Goal: Information Seeking & Learning: Learn about a topic

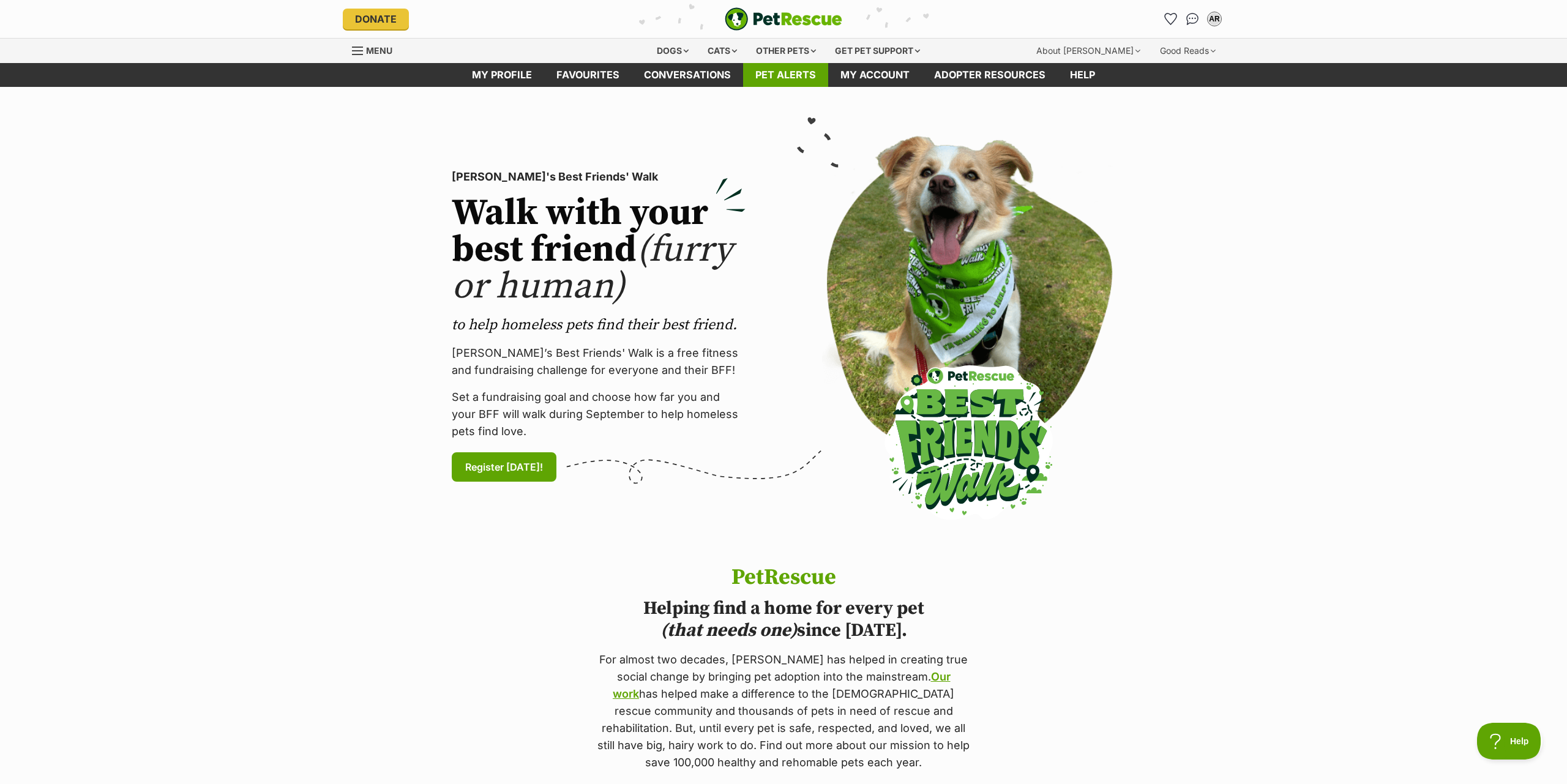
click at [780, 80] on link "Pet alerts" at bounding box center [786, 75] width 85 height 24
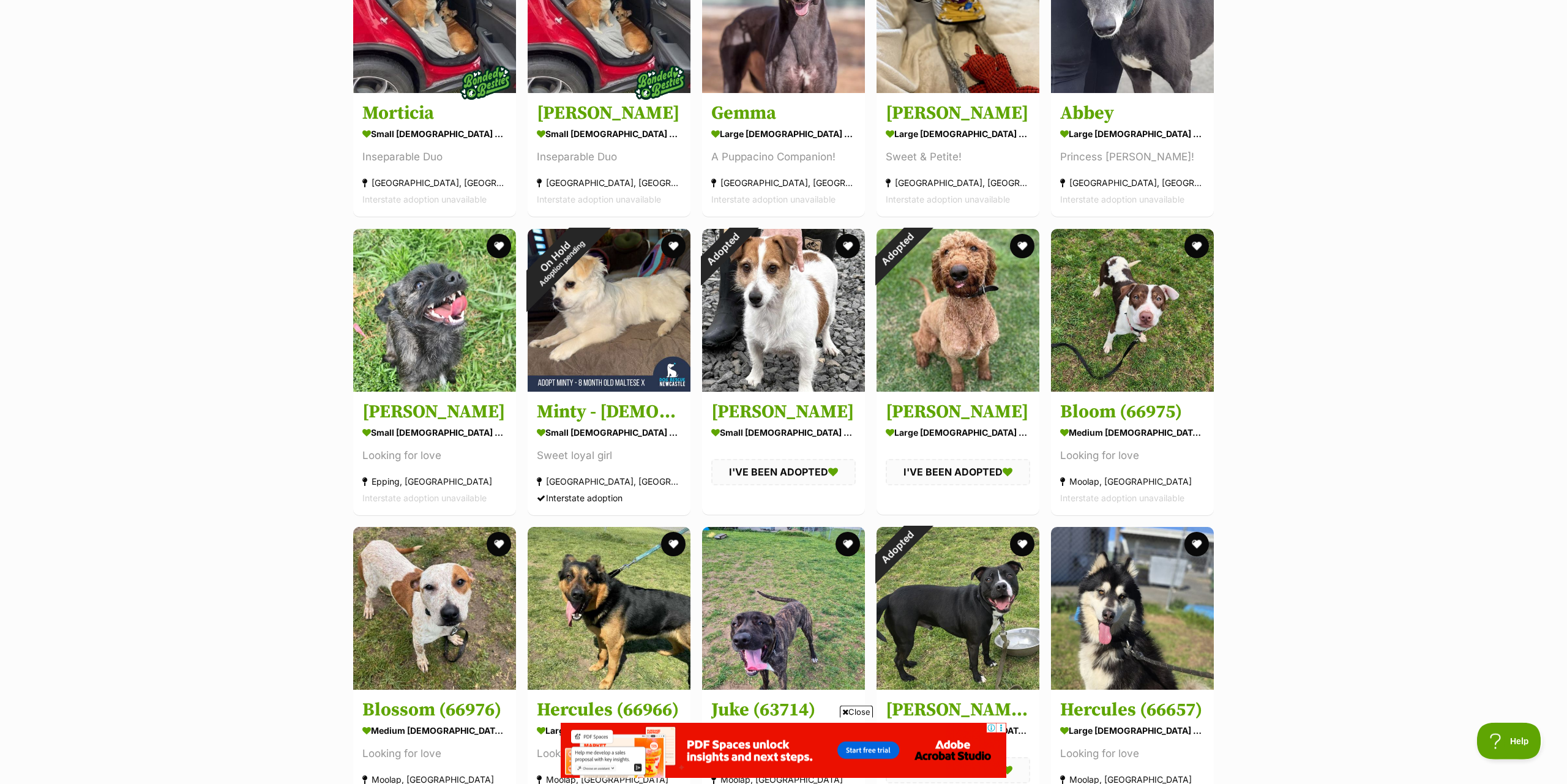
scroll to position [624, 0]
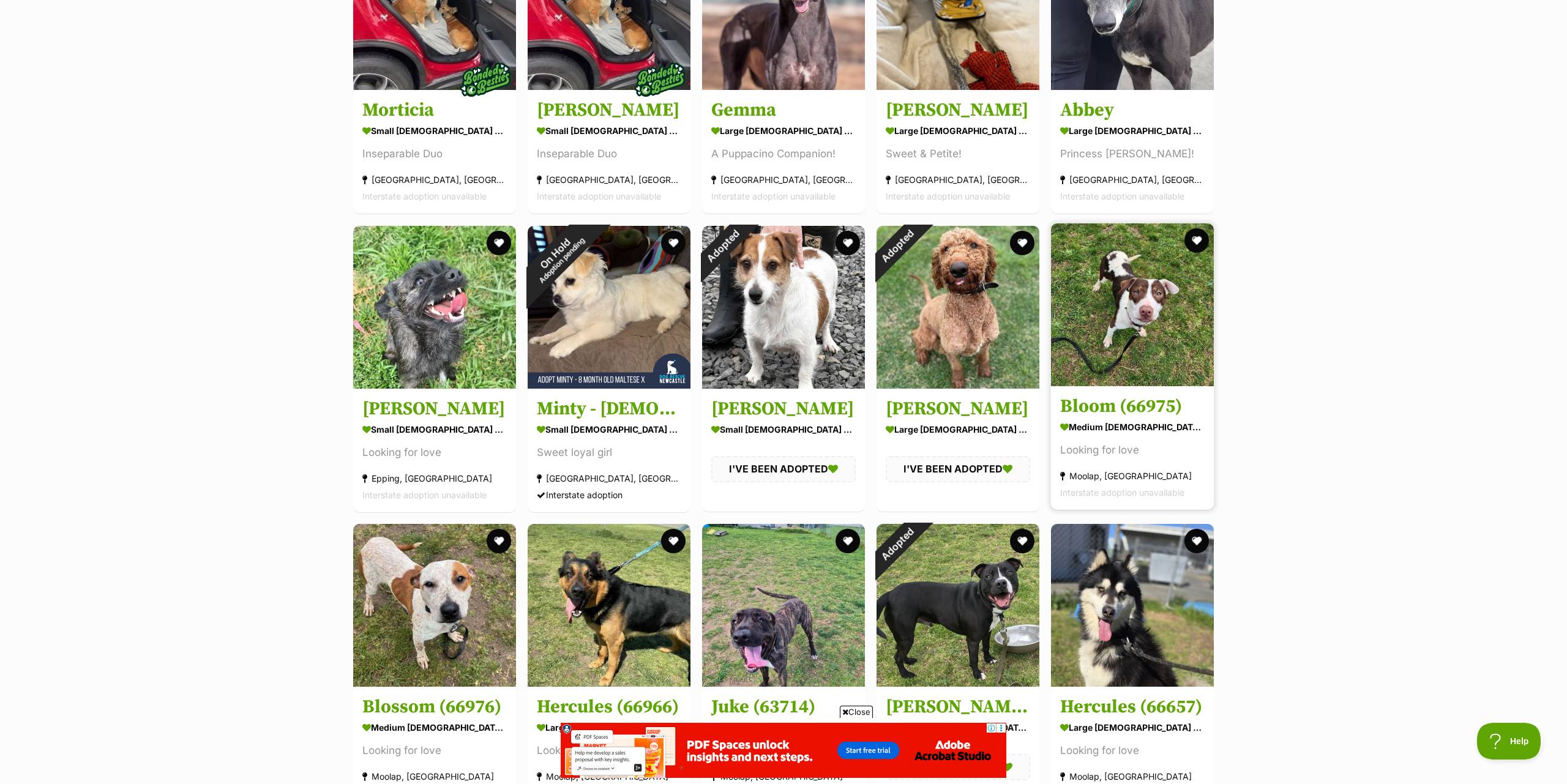
click at [1136, 348] on img at bounding box center [1132, 304] width 163 height 163
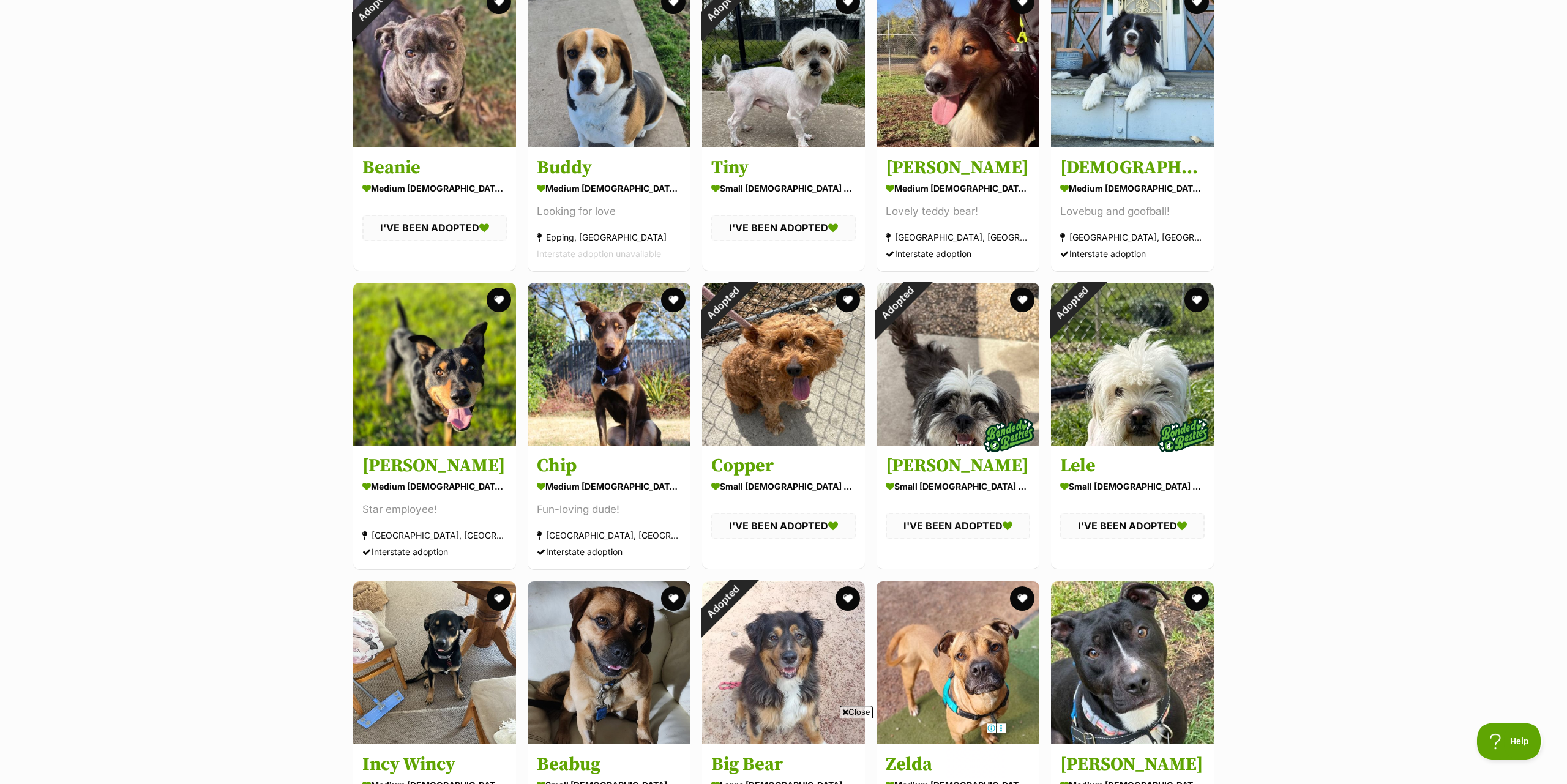
scroll to position [2808, 0]
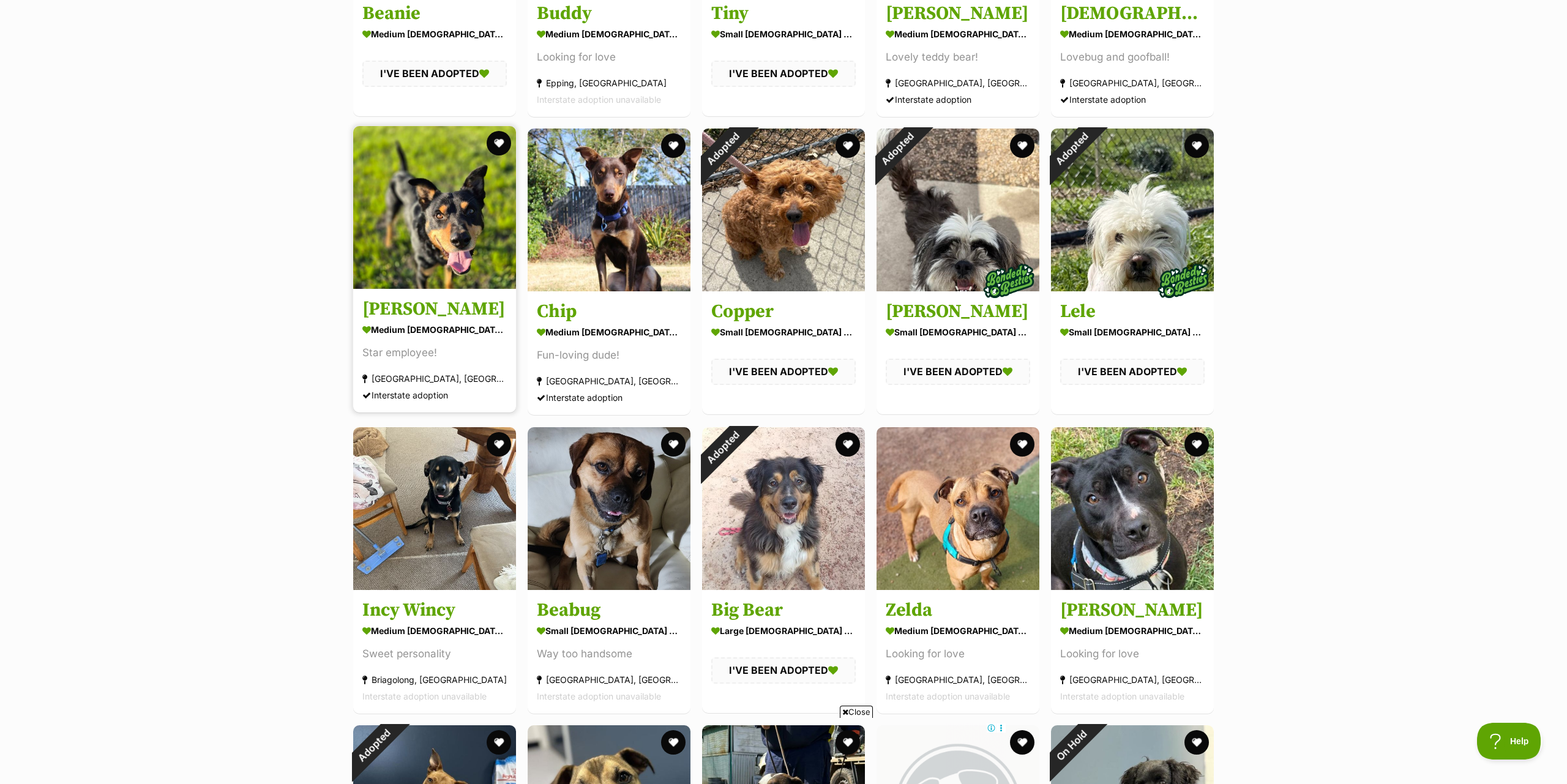
click at [453, 228] on img at bounding box center [434, 207] width 163 height 163
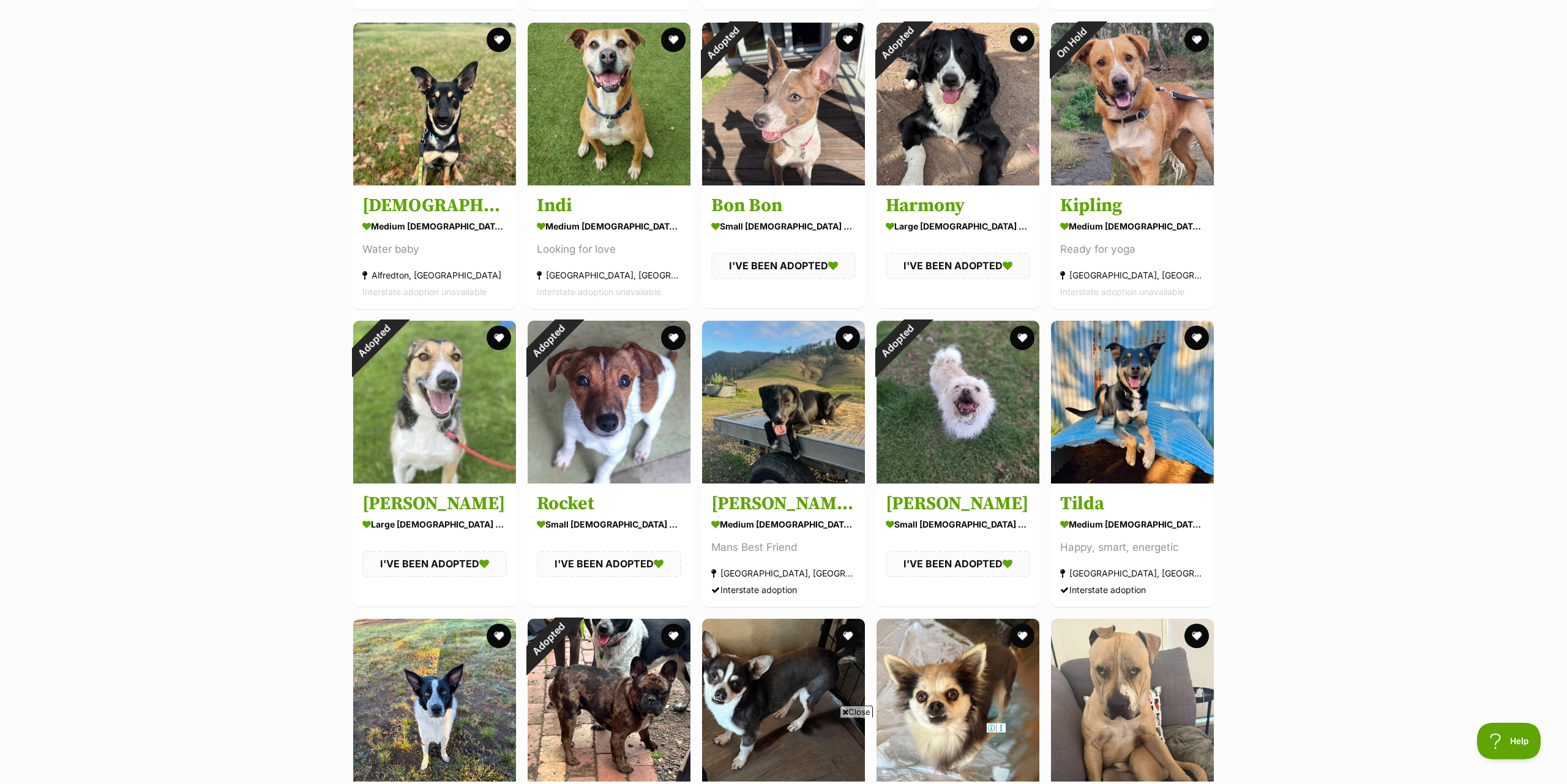
scroll to position [6241, 0]
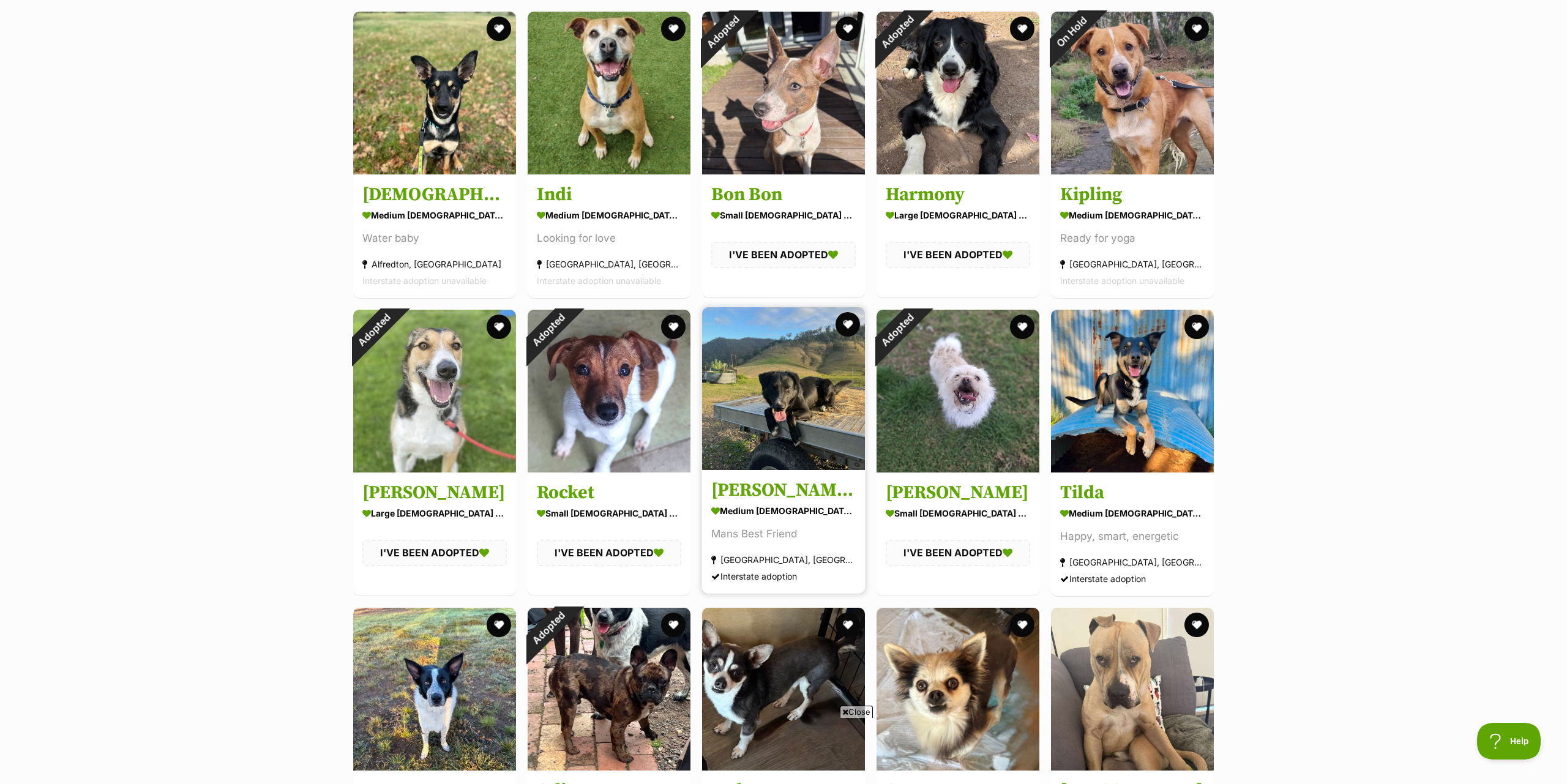
click at [789, 390] on img at bounding box center [784, 389] width 163 height 163
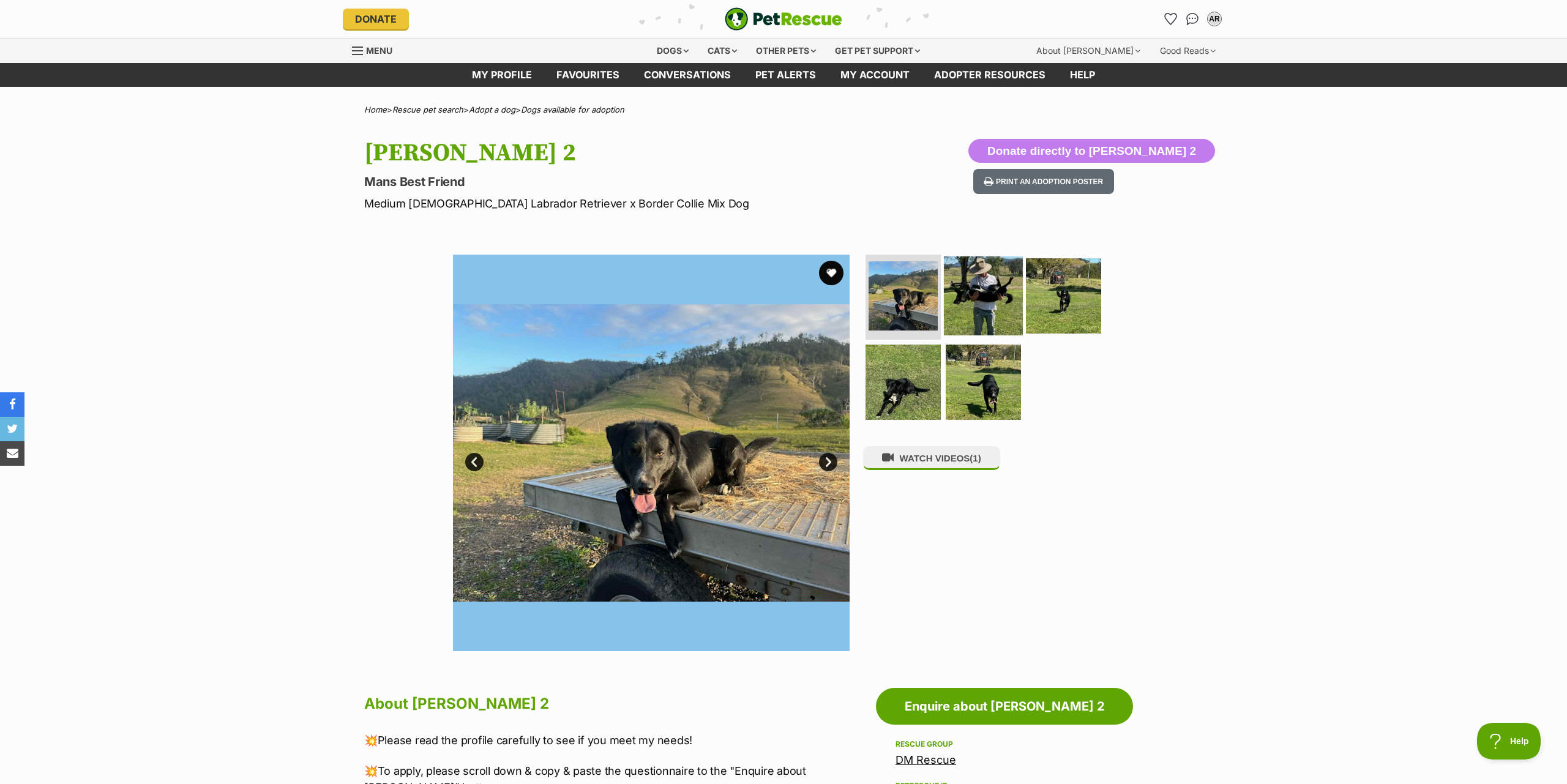
click at [995, 307] on img at bounding box center [984, 295] width 79 height 79
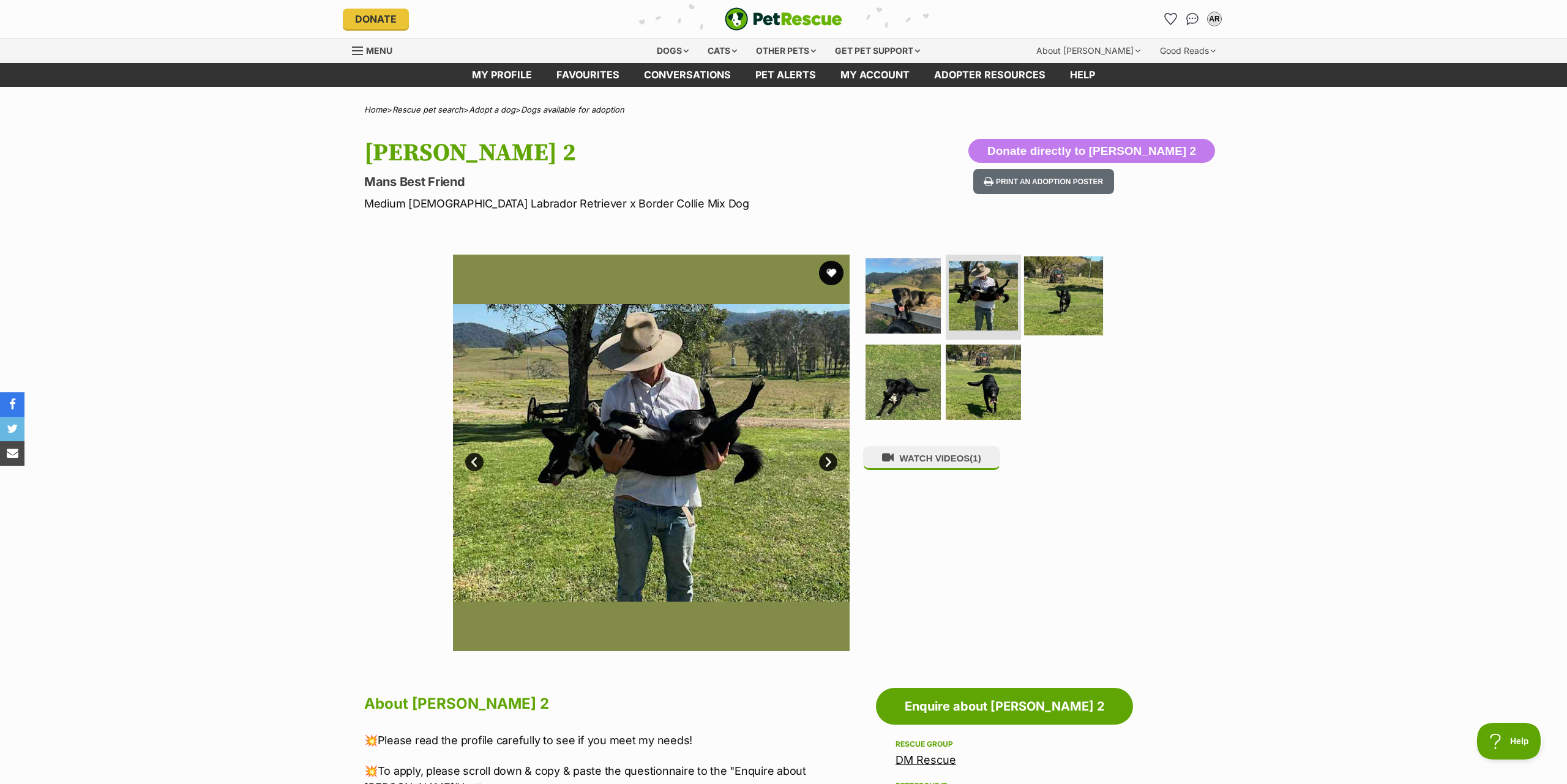
click at [1069, 298] on img at bounding box center [1063, 295] width 79 height 79
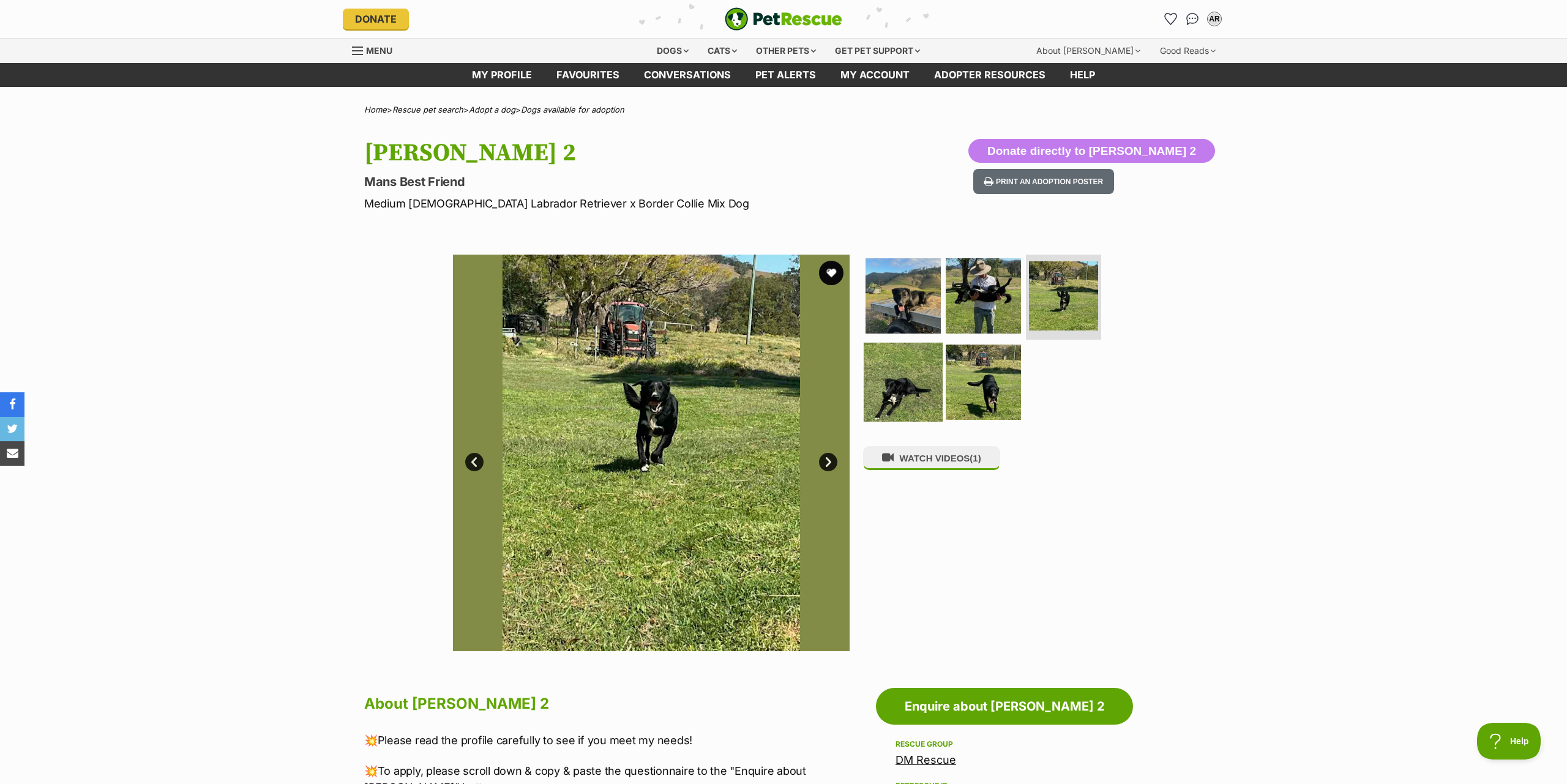
click at [896, 383] on img at bounding box center [903, 382] width 79 height 79
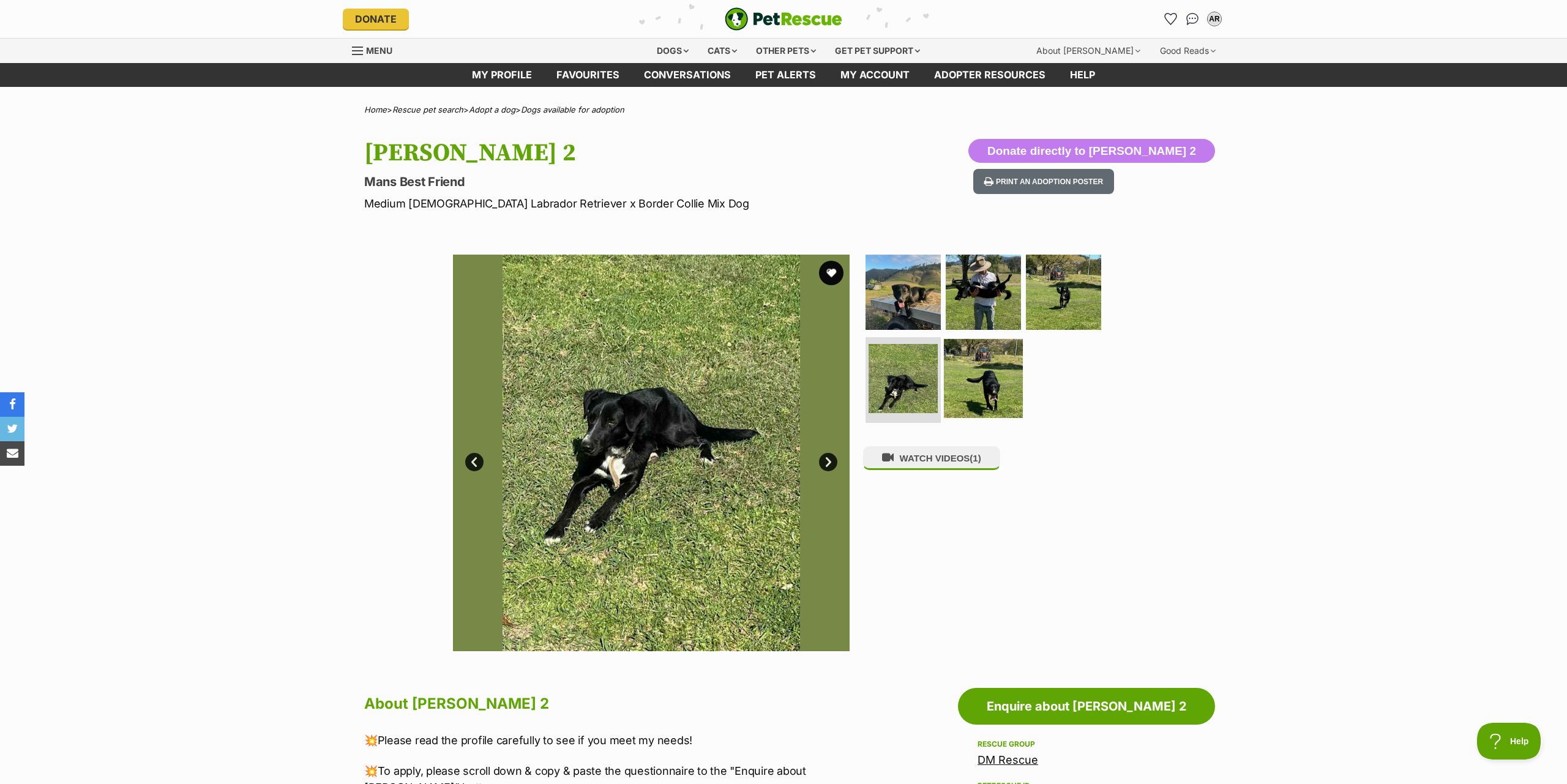
click at [979, 378] on img at bounding box center [984, 378] width 79 height 79
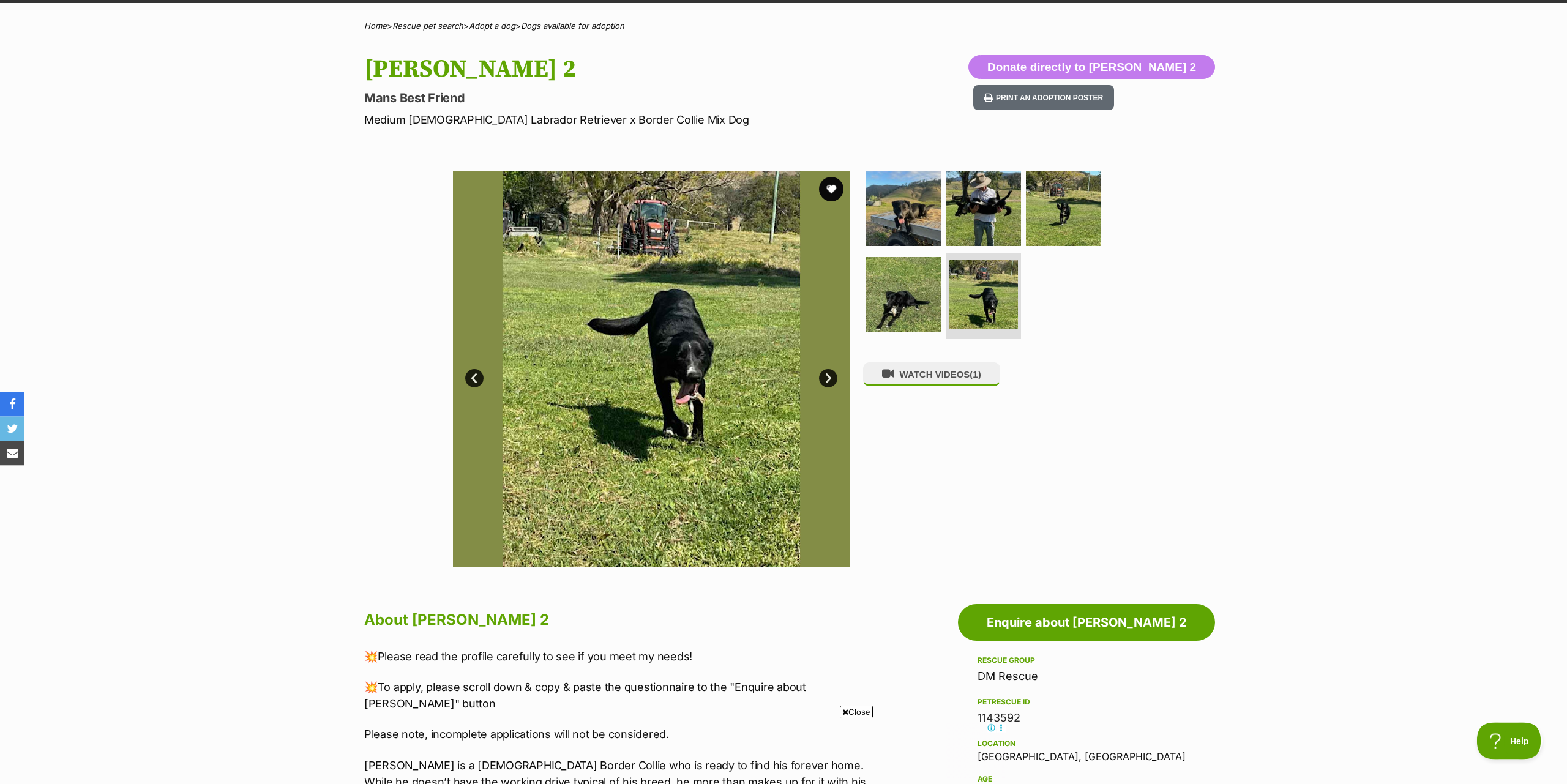
scroll to position [63, 0]
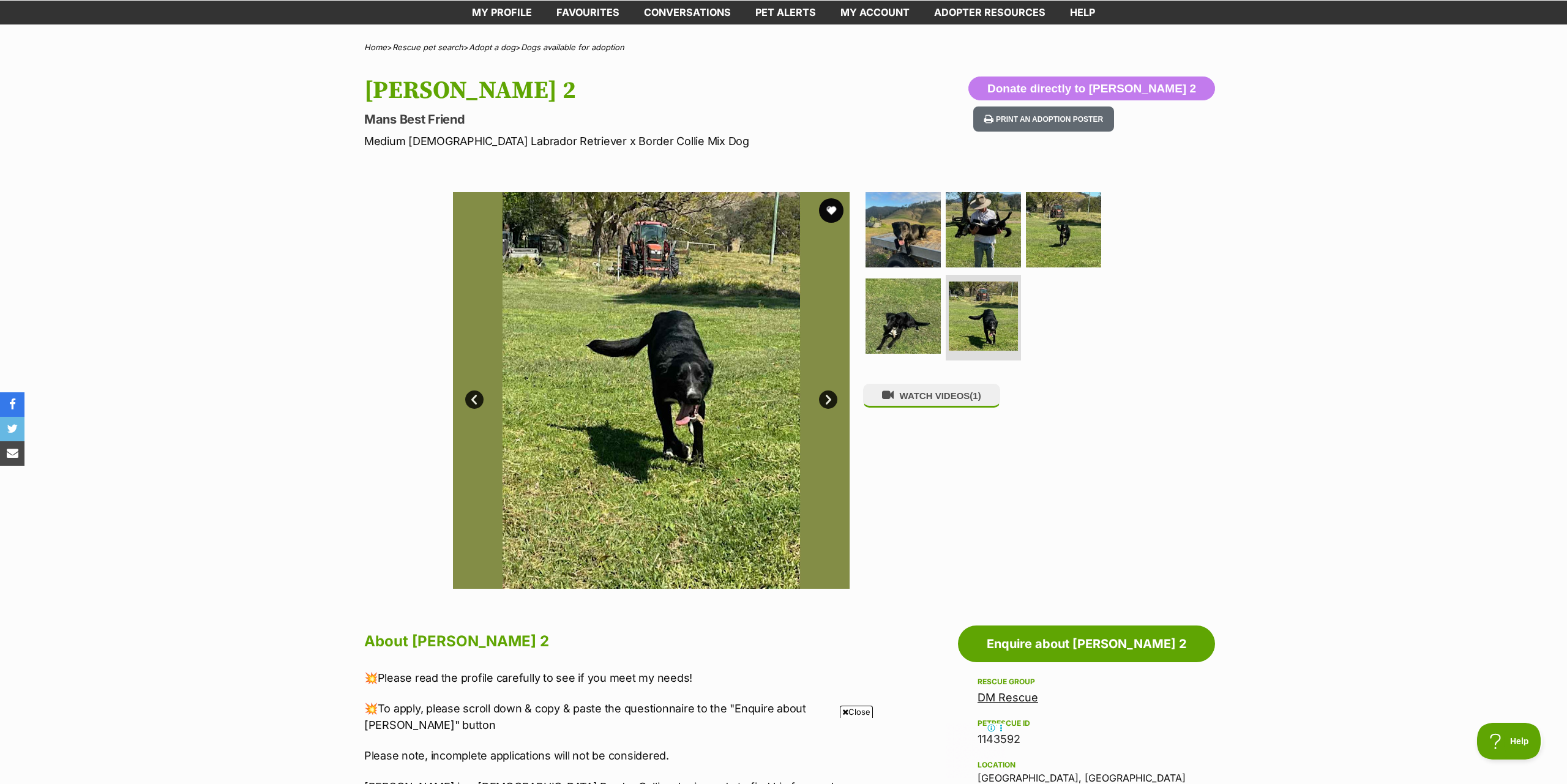
click at [828, 402] on link "Next" at bounding box center [828, 399] width 19 height 19
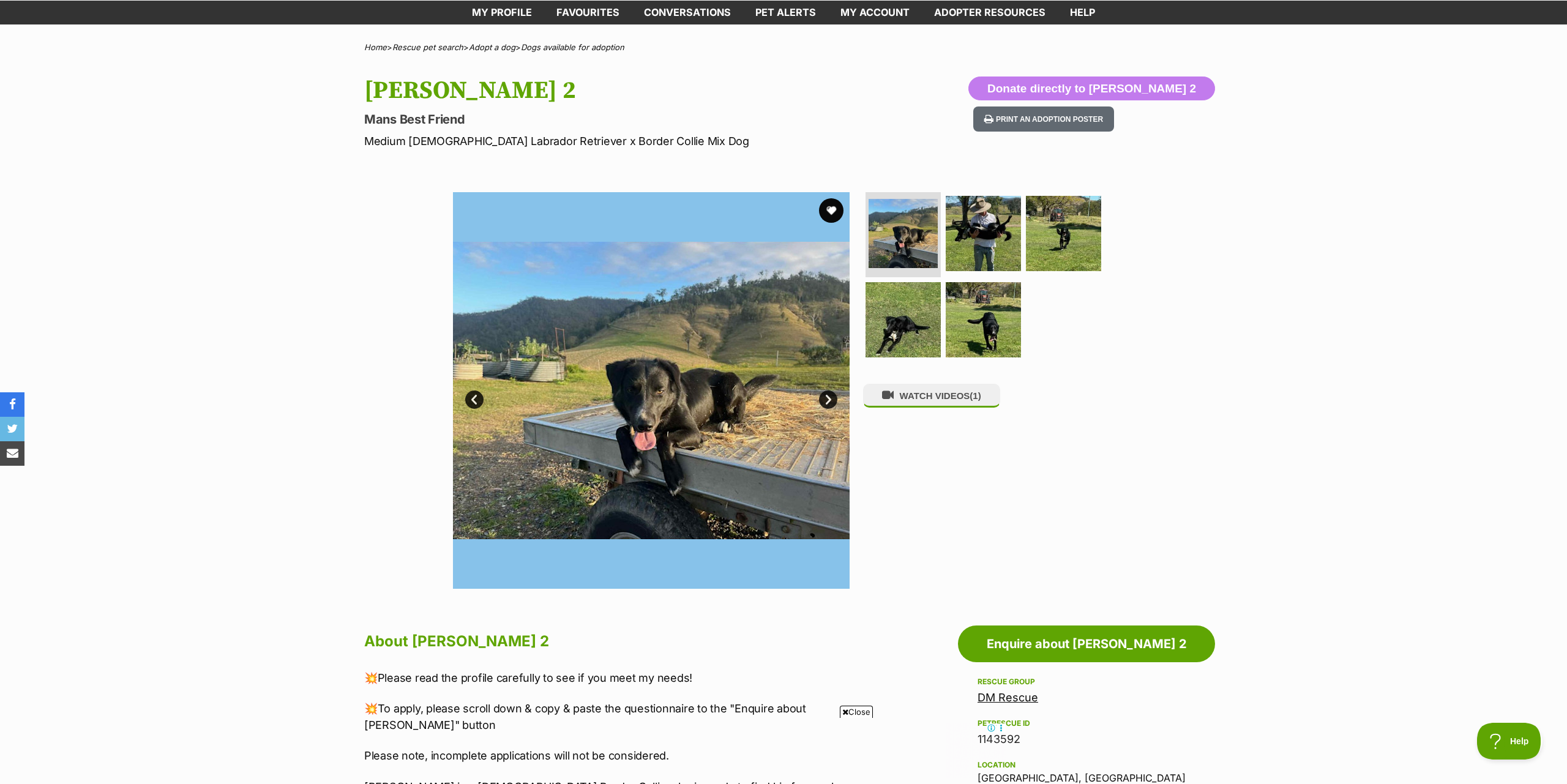
click at [828, 402] on link "Next" at bounding box center [828, 399] width 19 height 19
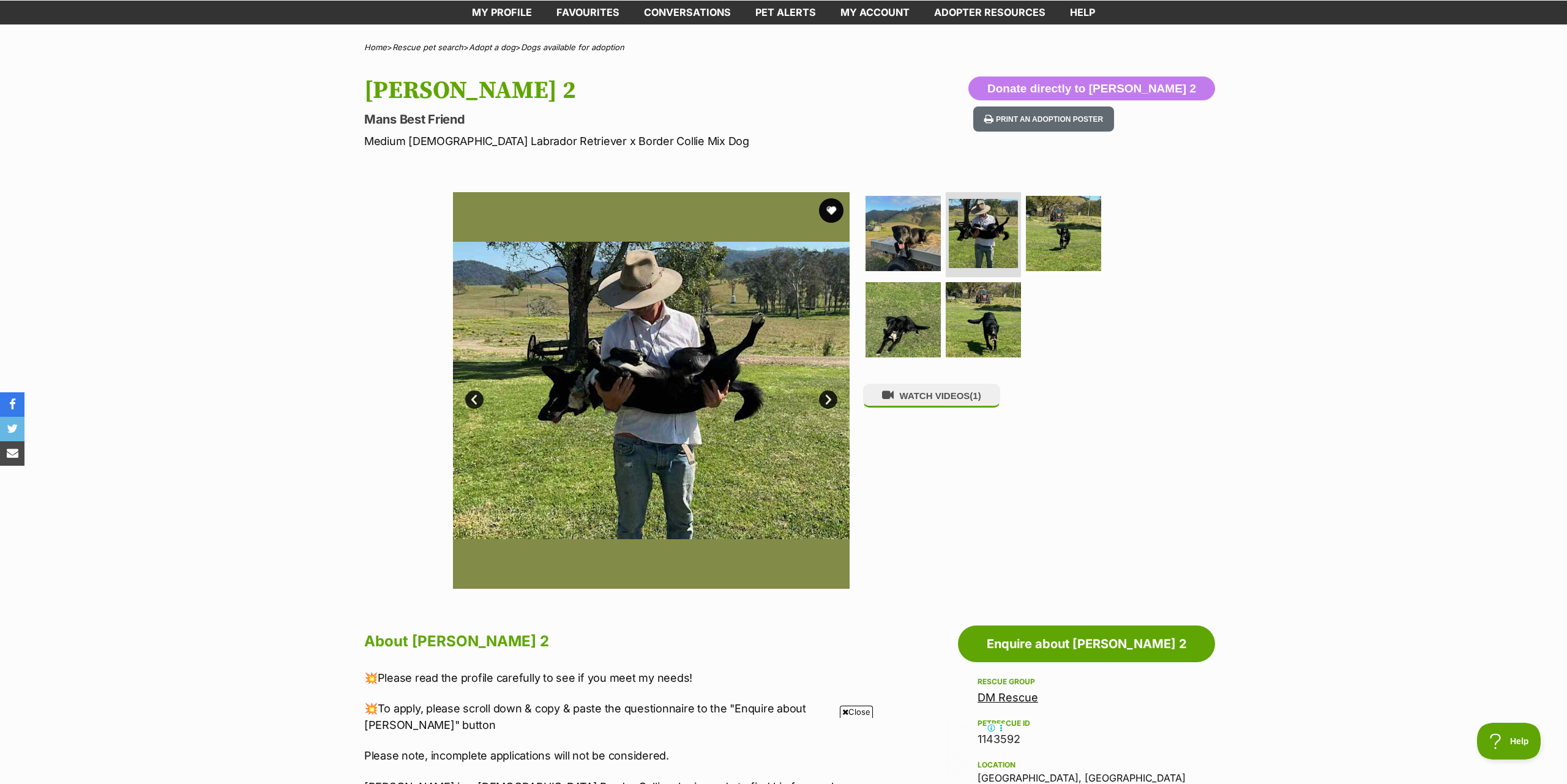
click at [827, 402] on link "Next" at bounding box center [828, 399] width 19 height 19
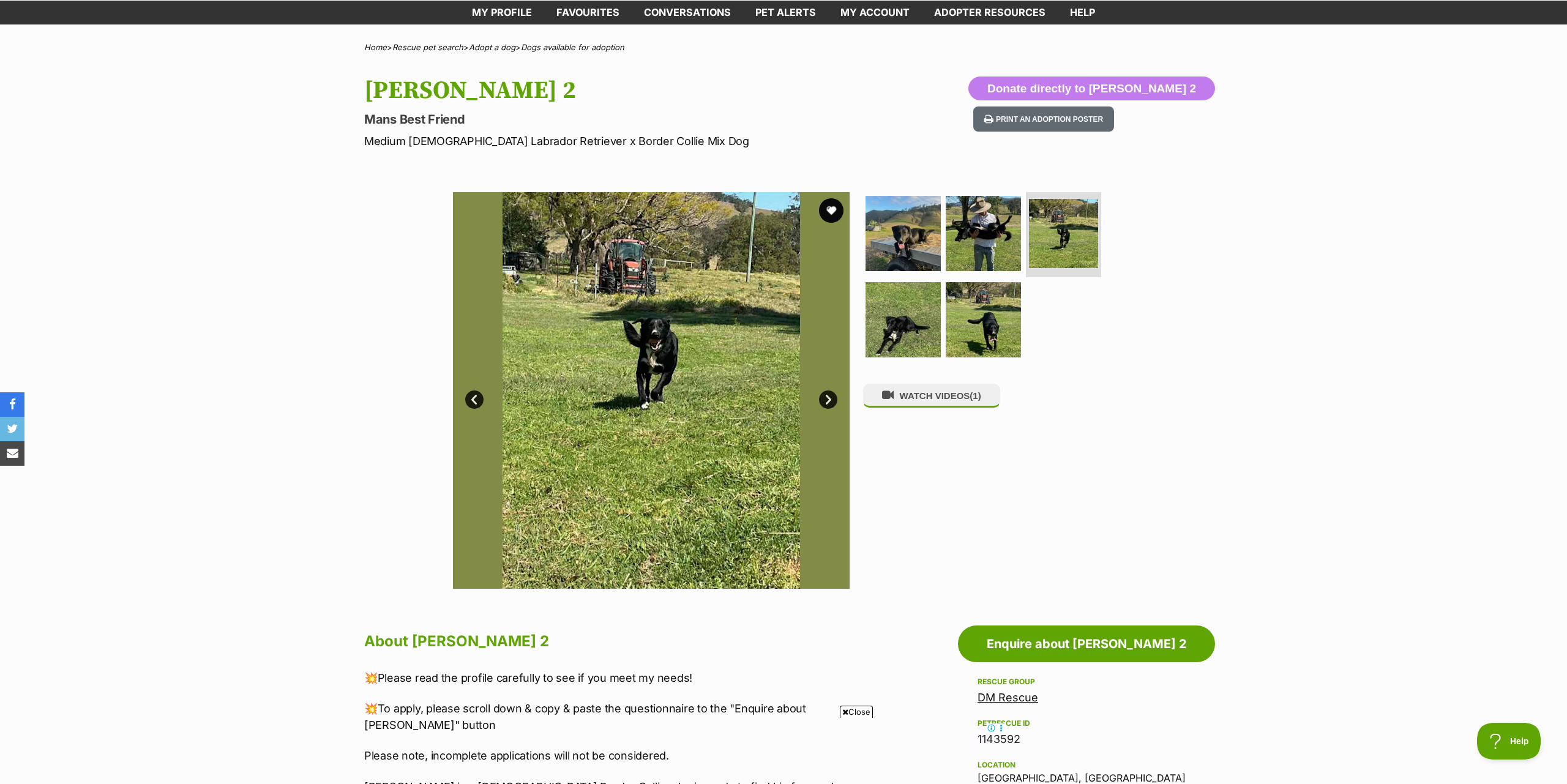
click at [827, 402] on link "Next" at bounding box center [828, 399] width 19 height 19
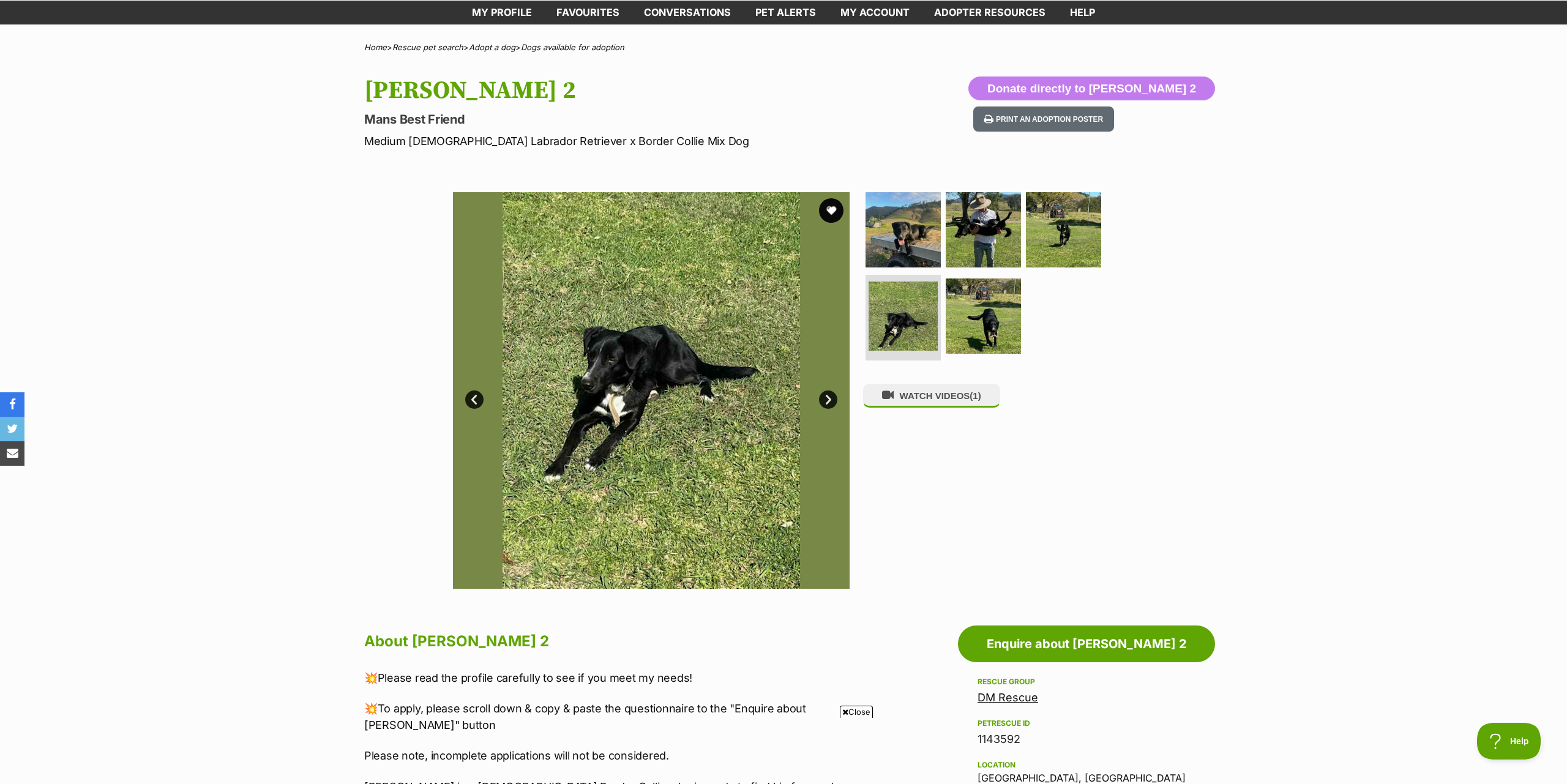
click at [622, 394] on img at bounding box center [651, 390] width 396 height 396
click at [828, 394] on link "Next" at bounding box center [828, 399] width 19 height 19
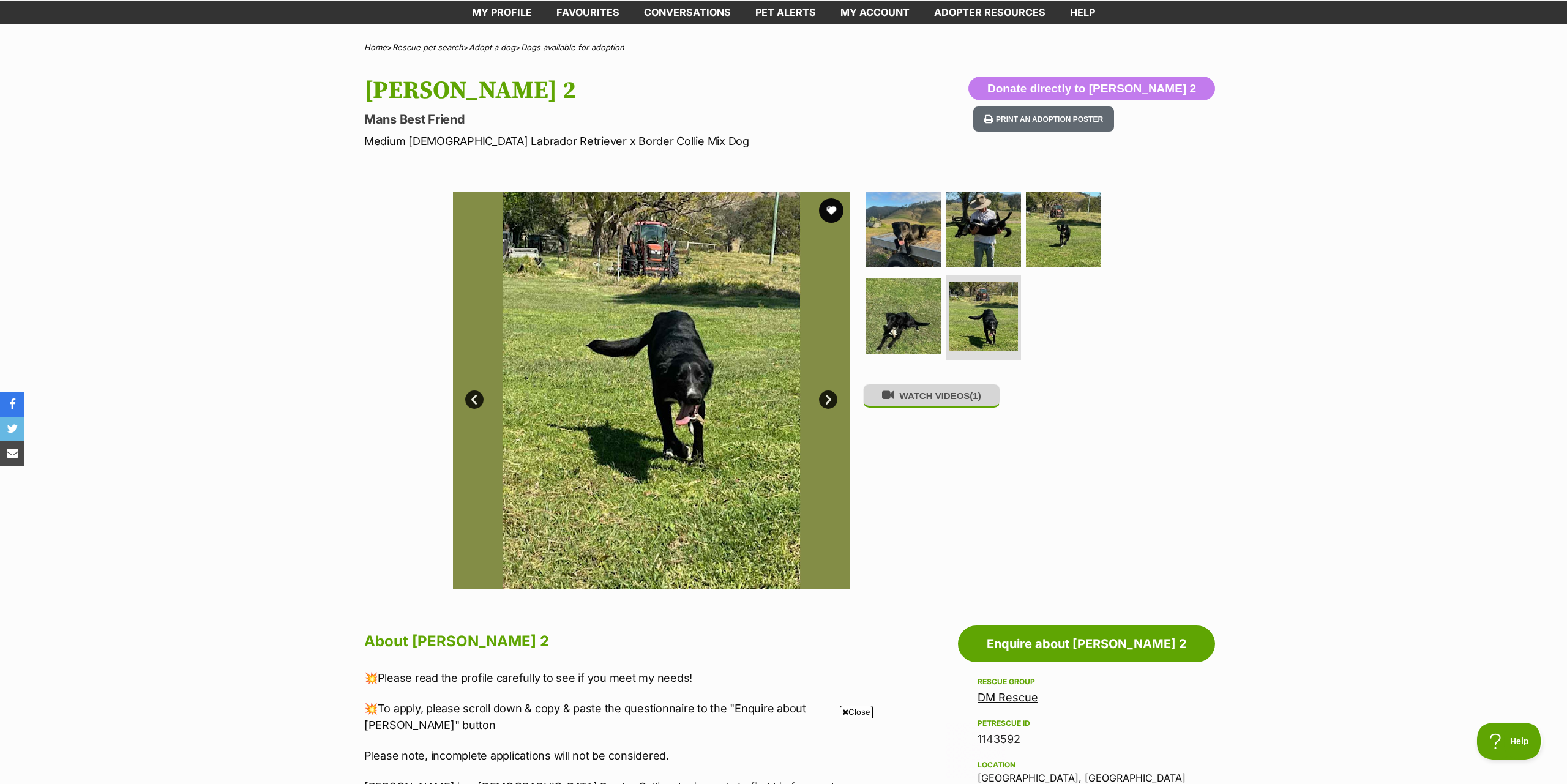
click at [935, 391] on button "WATCH VIDEOS (1)" at bounding box center [931, 395] width 137 height 24
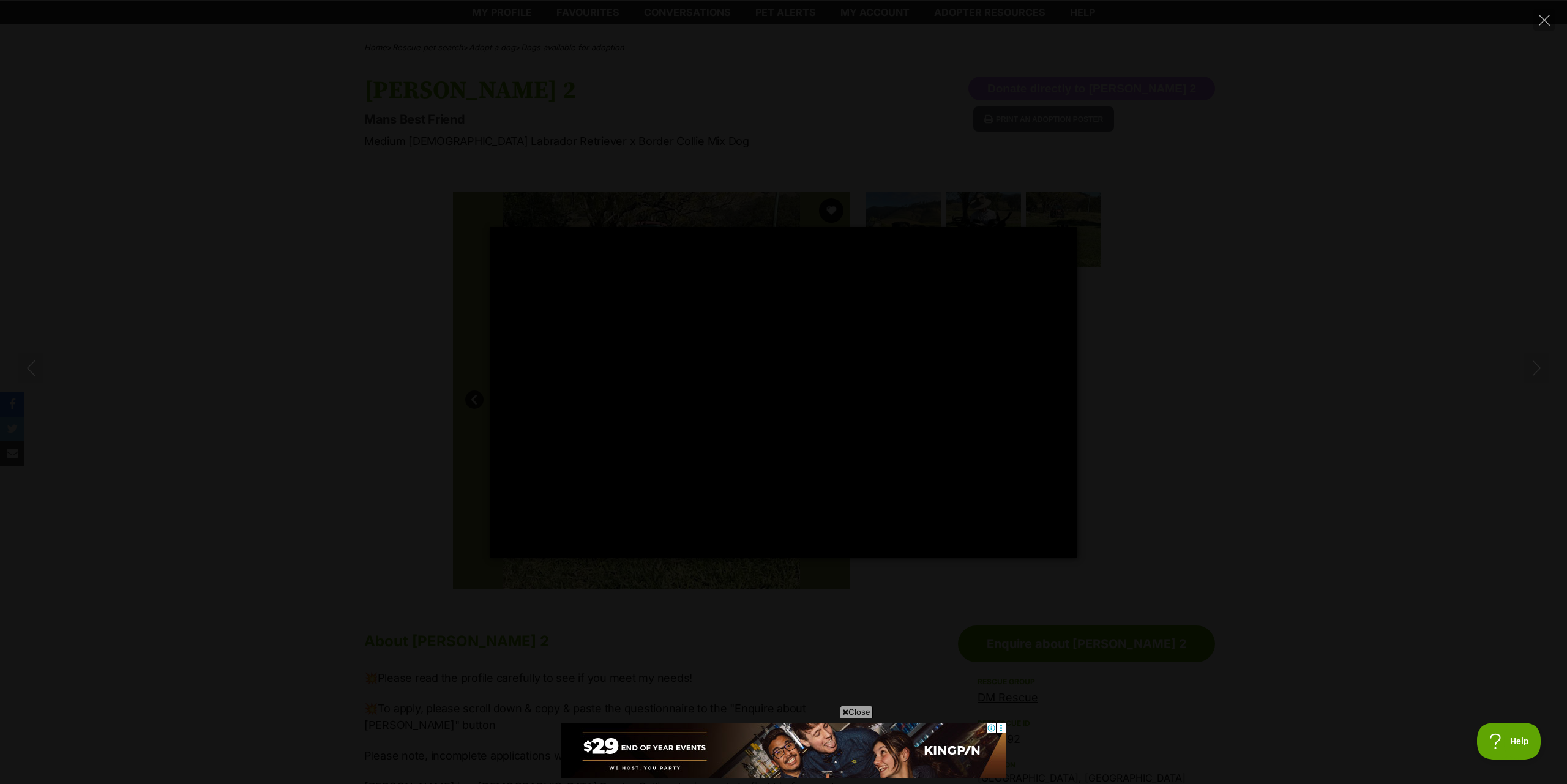
scroll to position [0, 0]
click at [308, 374] on div "Pause Play % buffered 00:00 -00:13 Unmute Mute Disable captions Enable captions…" at bounding box center [784, 392] width 1567 height 331
type input "57.15"
